Goal: Check status: Check status

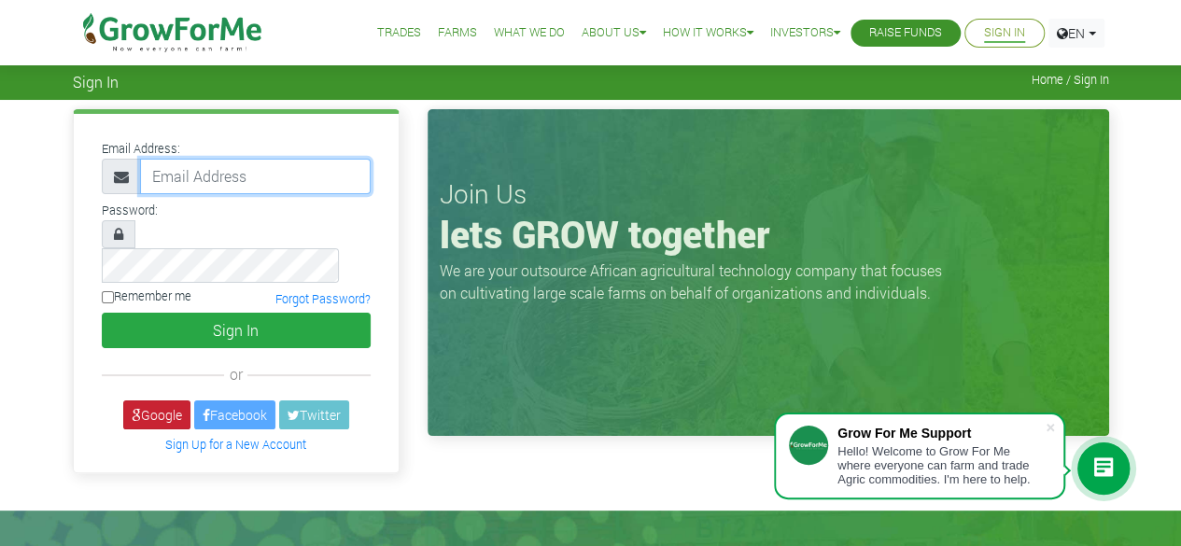
type input "50000"
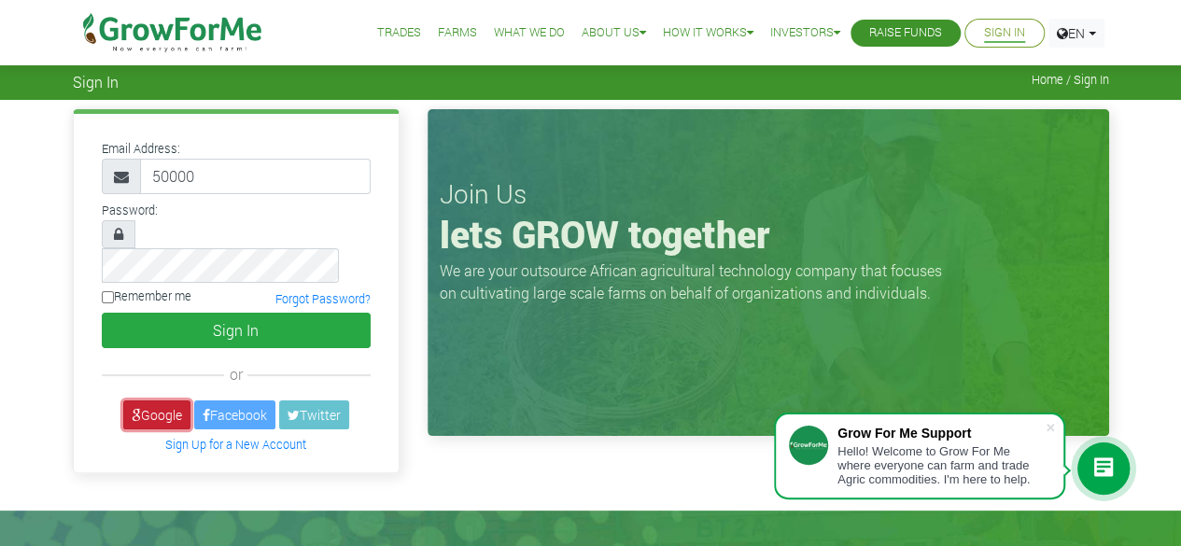
click at [167, 400] on link "Google" at bounding box center [156, 414] width 67 height 29
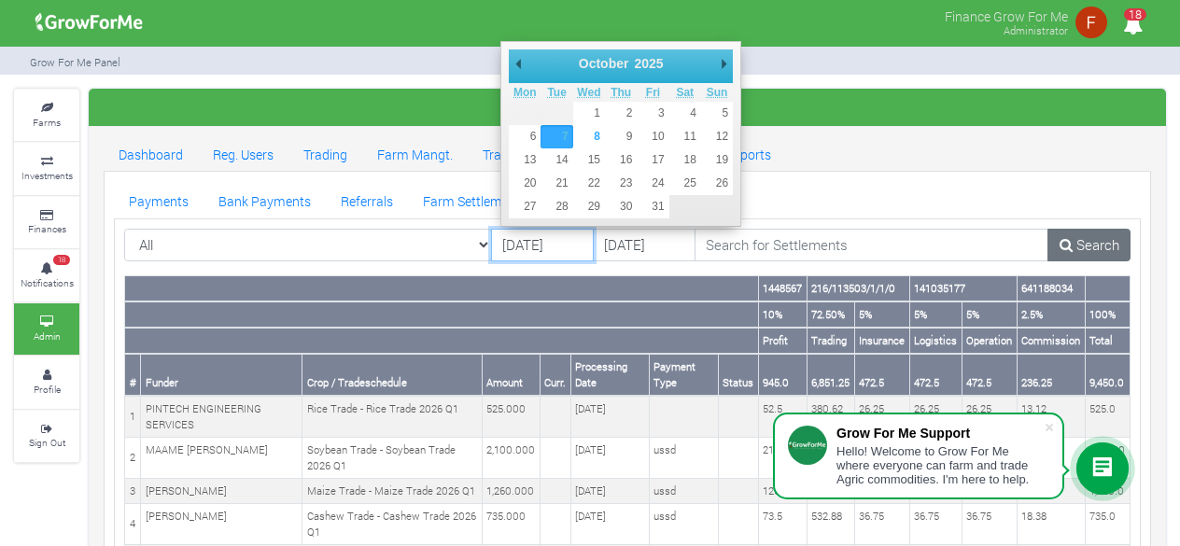
click at [502, 240] on input "[DATE]" at bounding box center [542, 246] width 103 height 34
type input "[DATE]"
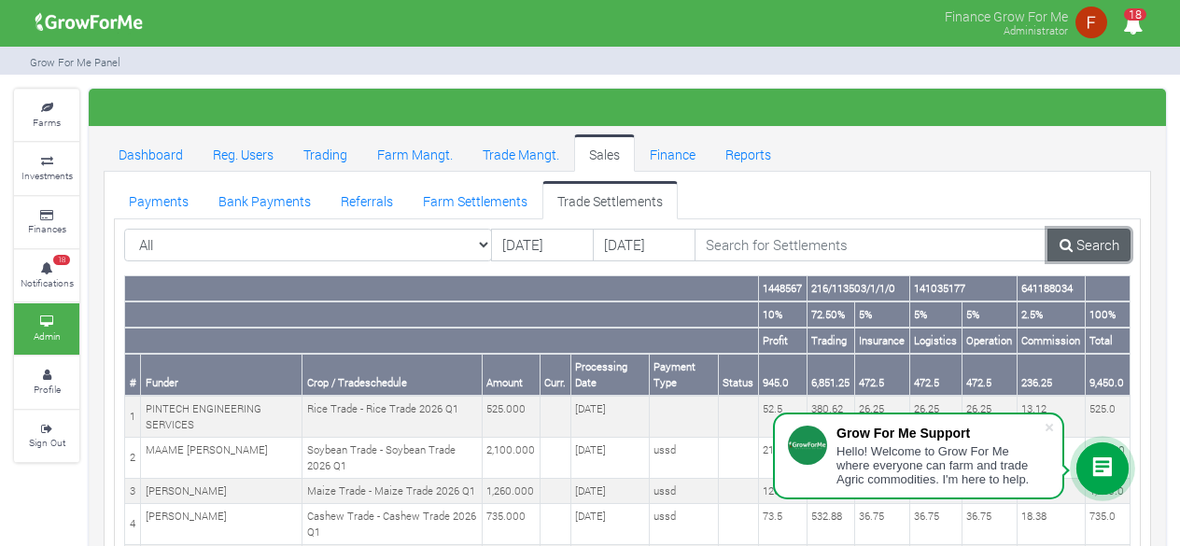
click at [1085, 234] on link "Search" at bounding box center [1088, 246] width 83 height 34
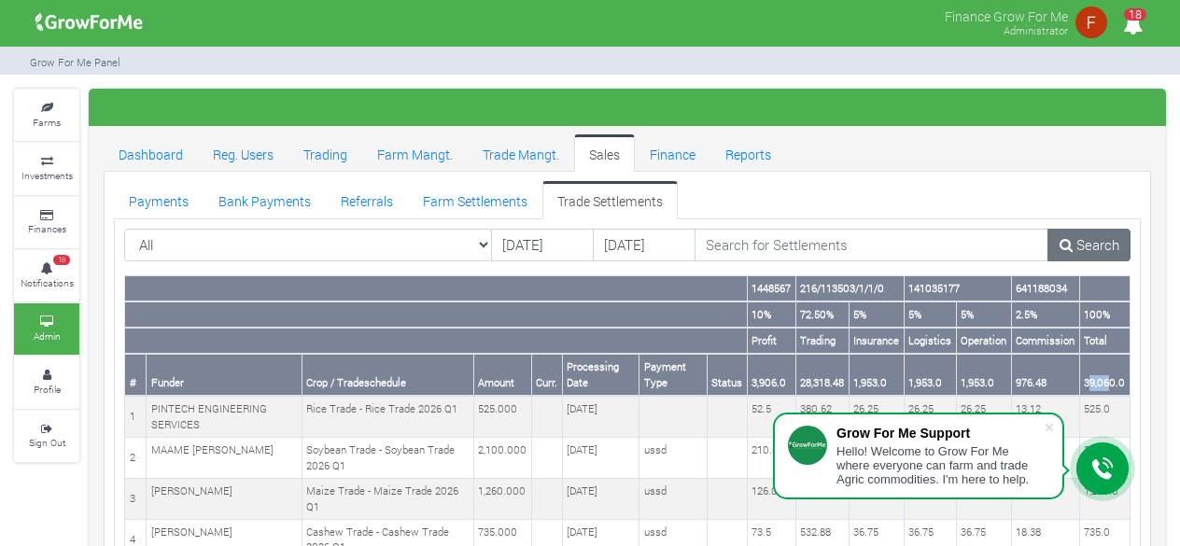
drag, startPoint x: 1089, startPoint y: 379, endPoint x: 1112, endPoint y: 379, distance: 23.3
click at [1112, 379] on th "39,060.0" at bounding box center [1104, 375] width 50 height 42
drag, startPoint x: 1088, startPoint y: 378, endPoint x: 1125, endPoint y: 379, distance: 37.4
click at [1125, 379] on th "39,060.0" at bounding box center [1104, 375] width 50 height 42
copy th "39,060.0"
